Goal: Register for event/course

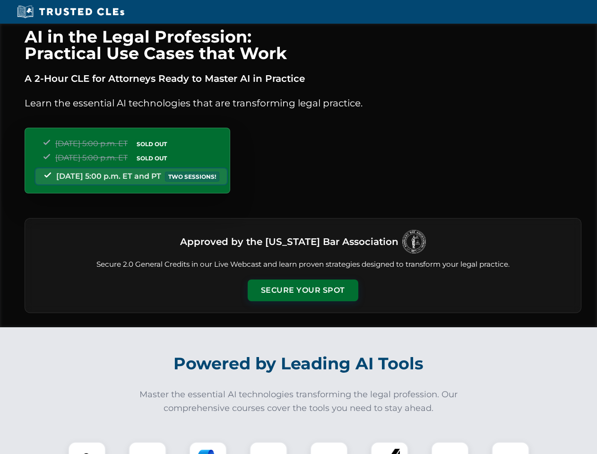
click at [303, 290] on button "Secure Your Spot" at bounding box center [303, 290] width 111 height 22
click at [87, 448] on img at bounding box center [86, 460] width 27 height 27
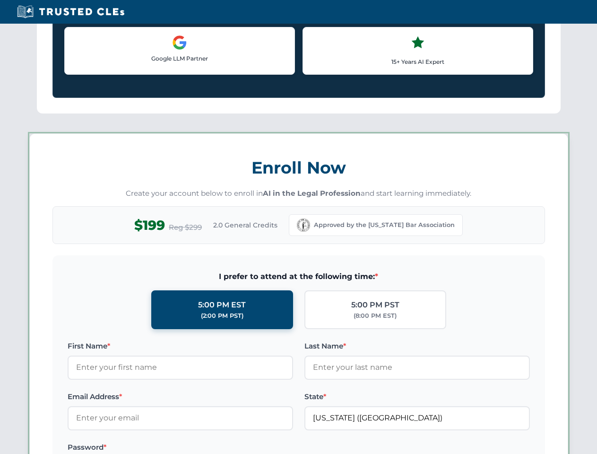
click at [208, 448] on label "Password *" at bounding box center [181, 447] width 226 height 11
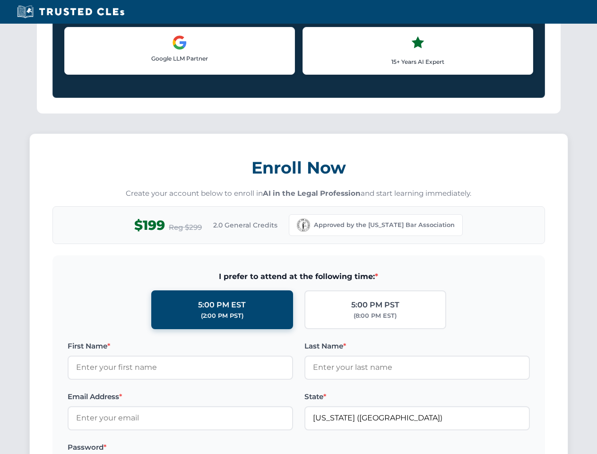
scroll to position [928, 0]
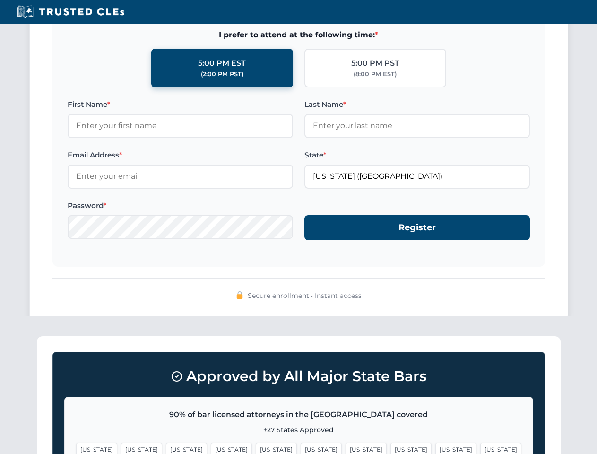
click at [436, 448] on span "[US_STATE]" at bounding box center [456, 450] width 41 height 14
